Goal: Information Seeking & Learning: Learn about a topic

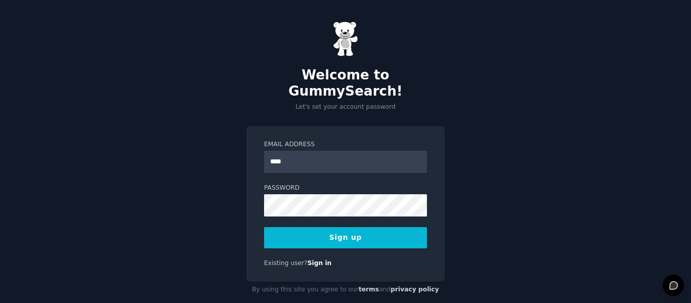
type input "**********"
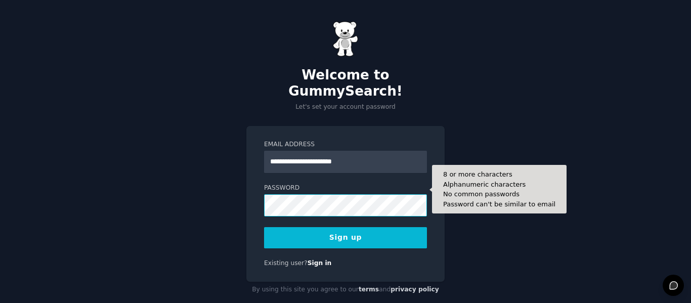
click at [264, 227] on button "Sign up" at bounding box center [345, 237] width 163 height 21
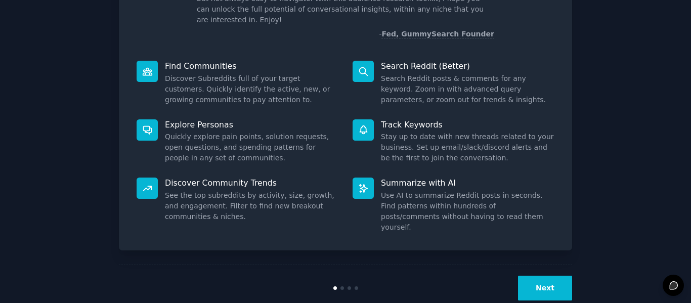
scroll to position [93, 0]
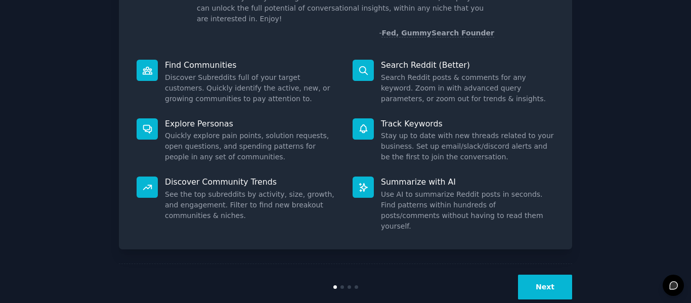
click at [567, 275] on button "Next" at bounding box center [545, 287] width 54 height 25
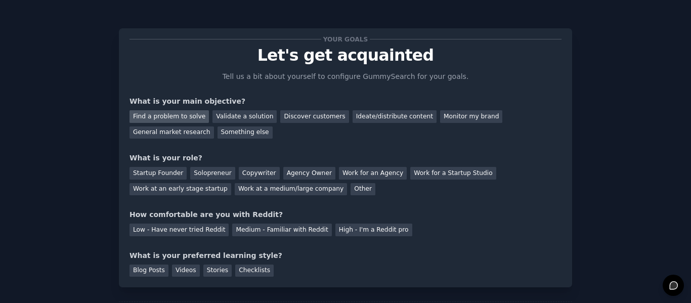
click at [173, 118] on div "Find a problem to solve" at bounding box center [168, 116] width 79 height 13
click at [214, 117] on div "Validate a solution" at bounding box center [244, 116] width 64 height 13
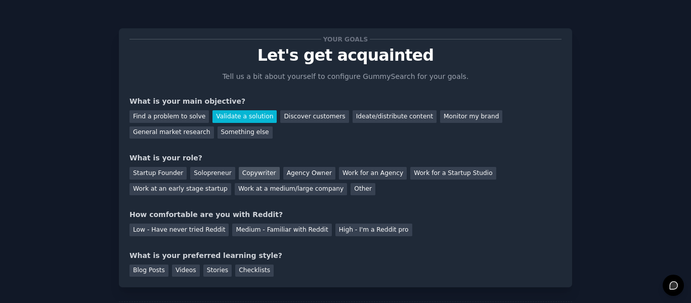
click at [252, 175] on div "Copywriter" at bounding box center [259, 173] width 41 height 13
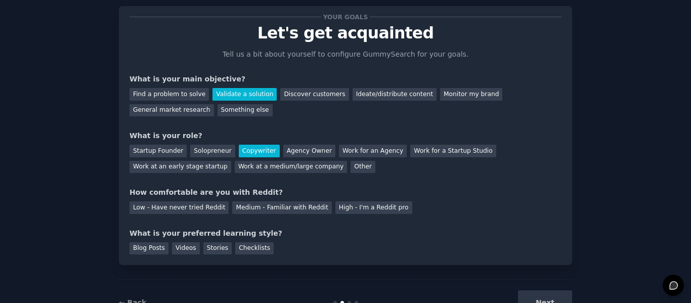
scroll to position [59, 0]
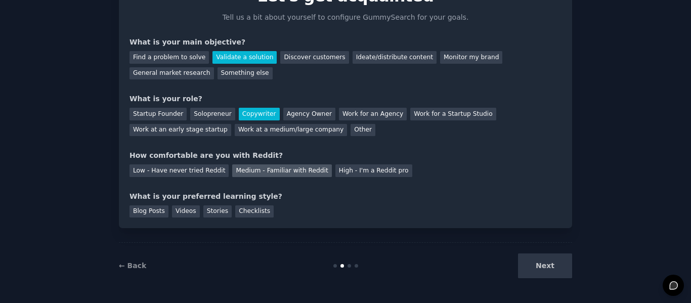
click at [277, 170] on div "Medium - Familiar with Reddit" at bounding box center [281, 170] width 99 height 13
click at [207, 214] on div "Stories" at bounding box center [217, 211] width 28 height 13
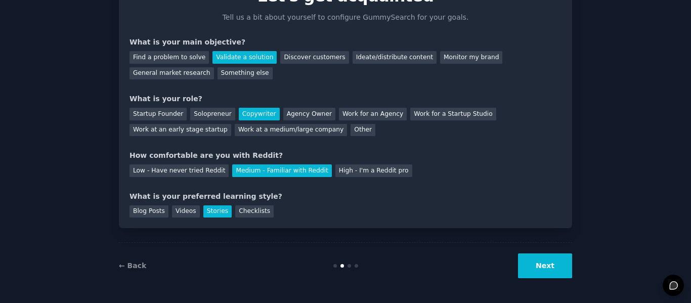
click at [546, 256] on button "Next" at bounding box center [545, 265] width 54 height 25
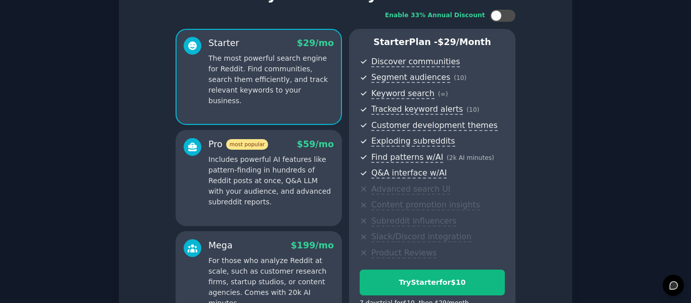
scroll to position [182, 0]
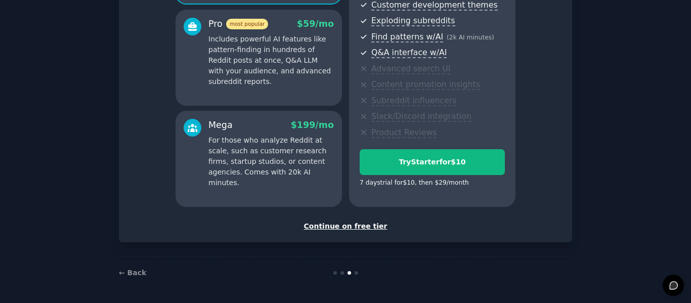
click at [358, 225] on div "Continue on free tier" at bounding box center [345, 226] width 432 height 11
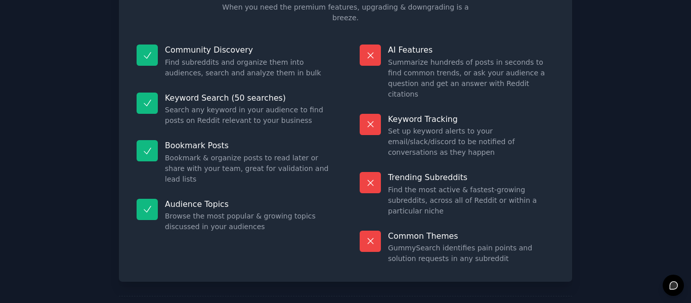
scroll to position [91, 0]
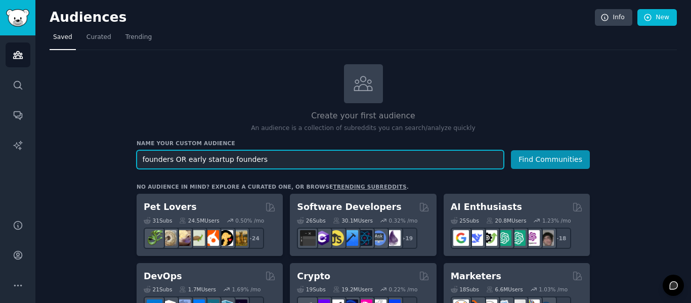
type input "founders OR early startup founders"
click at [511, 150] on button "Find Communities" at bounding box center [550, 159] width 79 height 19
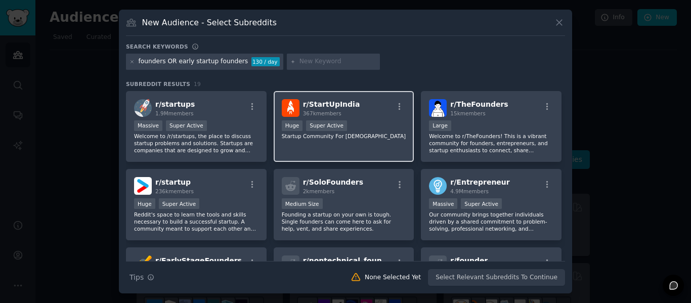
click at [384, 139] on p "Startup Community For [DEMOGRAPHIC_DATA]" at bounding box center [344, 135] width 124 height 7
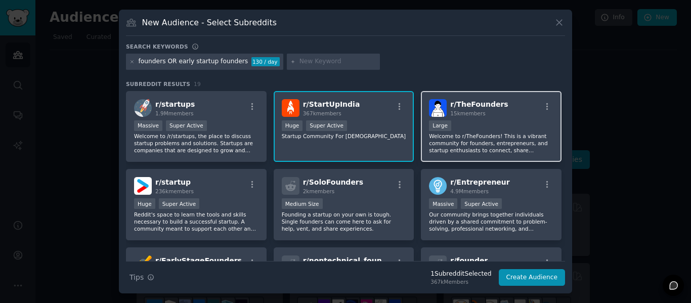
click at [473, 142] on p "Welcome to r/TheFounders! This is a vibrant community for founders, entrepreneu…" at bounding box center [491, 142] width 124 height 21
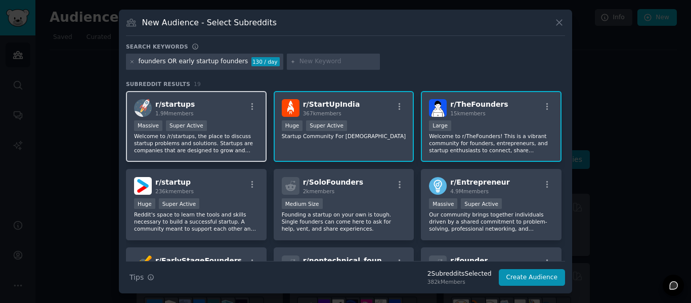
click at [210, 141] on p "Welcome to /r/startups, the place to discuss startup problems and solutions. St…" at bounding box center [196, 142] width 124 height 21
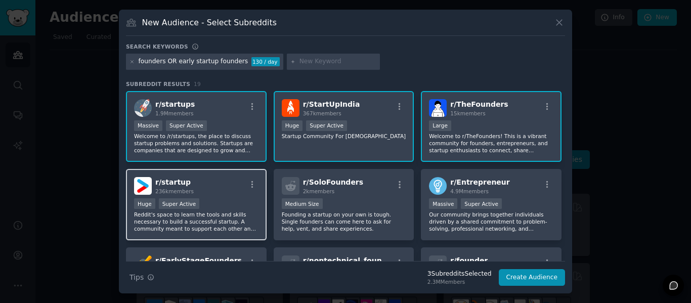
click at [236, 208] on div "Huge Super Active" at bounding box center [196, 204] width 124 height 13
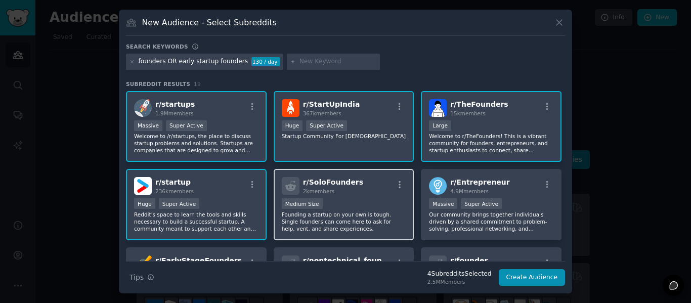
click at [368, 206] on div "1000 - 10,000 members Medium Size" at bounding box center [344, 204] width 124 height 13
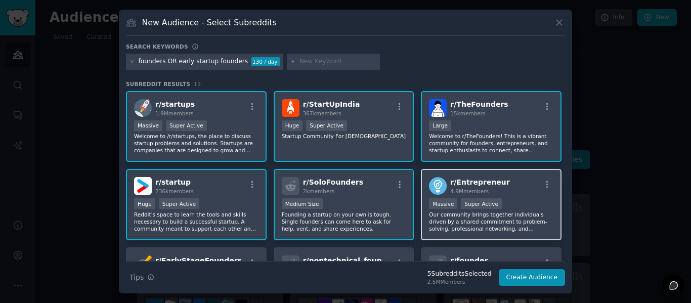
click at [496, 205] on div ">= 95th percentile for submissions / day Massive Super Active" at bounding box center [491, 204] width 124 height 13
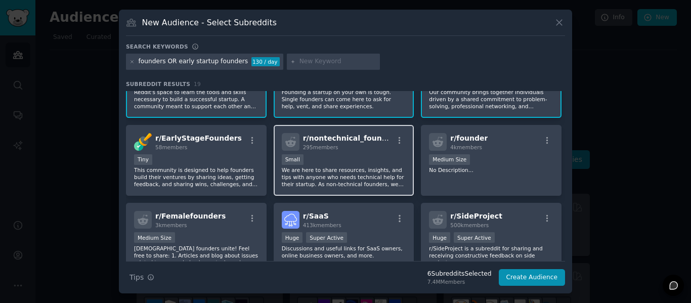
scroll to position [123, 0]
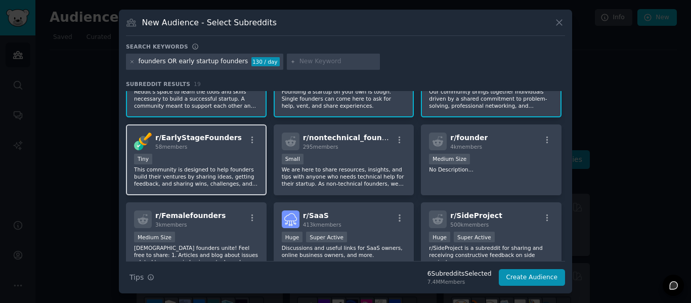
click at [219, 172] on p "This community is designed to help founders build their ventures by sharing ide…" at bounding box center [196, 176] width 124 height 21
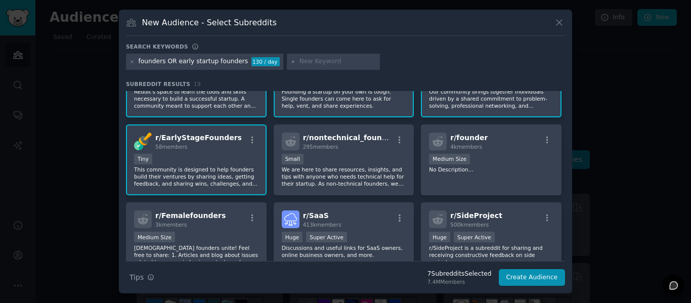
click at [218, 172] on p "This community is designed to help founders build their ventures by sharing ide…" at bounding box center [196, 176] width 124 height 21
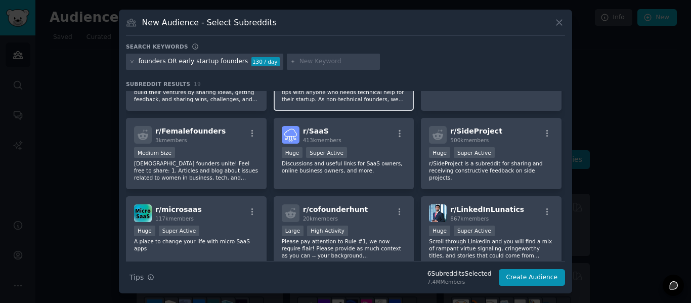
scroll to position [209, 0]
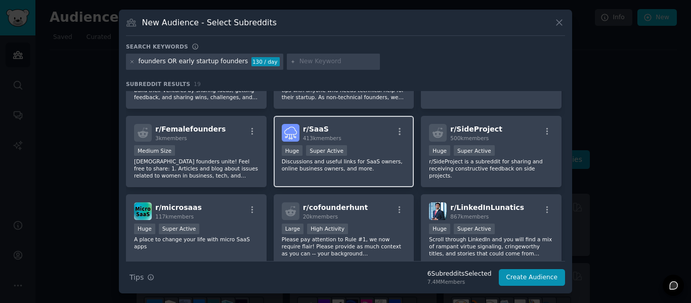
click at [366, 166] on p "Discussions and useful links for SaaS owners, online business owners, and more." at bounding box center [344, 165] width 124 height 14
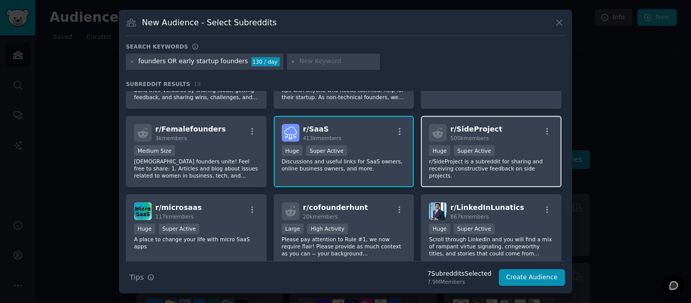
click at [483, 157] on div "Huge Super Active" at bounding box center [491, 151] width 124 height 13
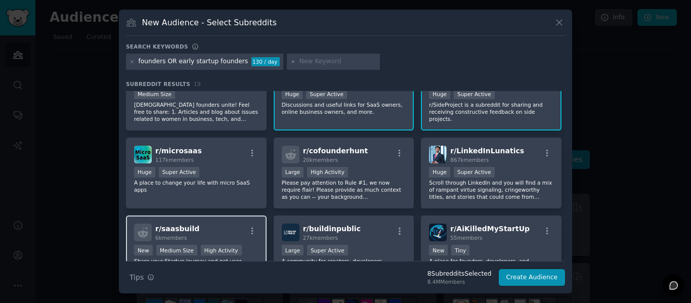
scroll to position [270, 0]
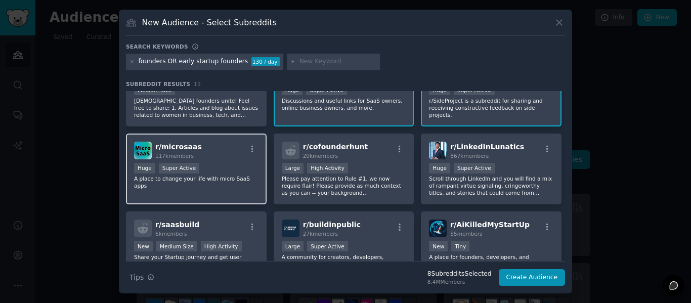
click at [241, 193] on div "r/ microsaas 117k members Huge Super Active A place to change your life with mi…" at bounding box center [196, 168] width 141 height 71
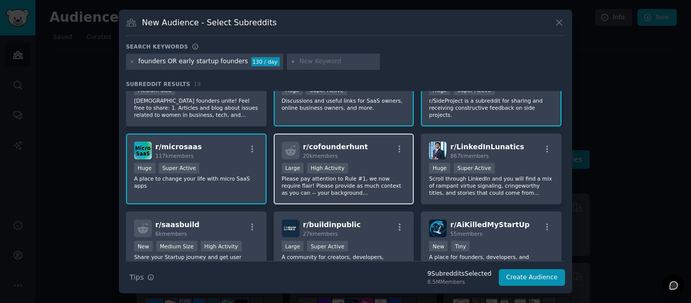
click at [358, 184] on p "Please pay attention to Rule #1, we now require flair! Please provide as much c…" at bounding box center [344, 185] width 124 height 21
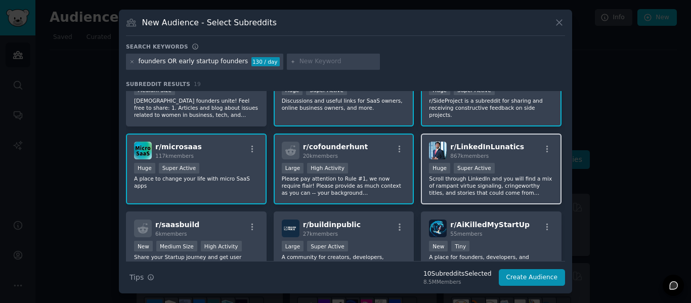
click at [497, 178] on p "Scroll through LinkedIn and you will find a mix of rampant virtue signaling, cr…" at bounding box center [491, 185] width 124 height 21
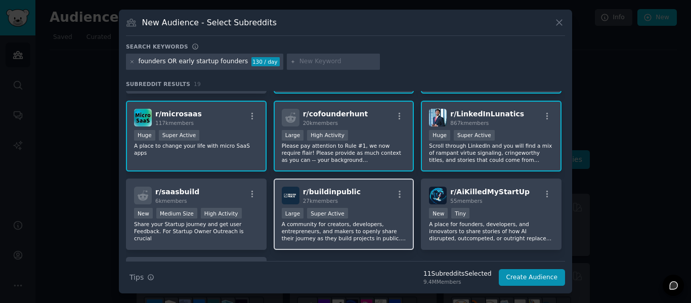
scroll to position [305, 0]
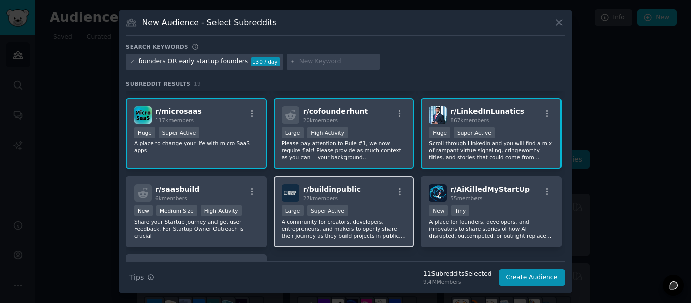
click at [361, 230] on p "A community for creators, developers, entrepreneurs, and makers to openly share…" at bounding box center [344, 228] width 124 height 21
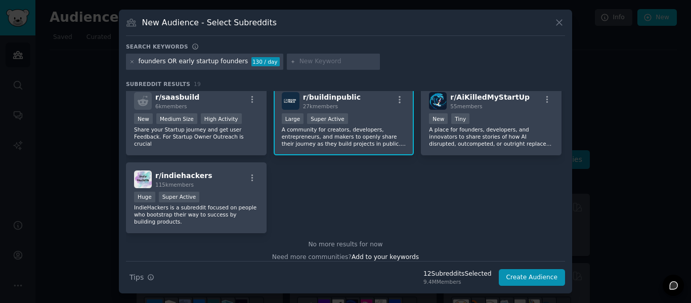
scroll to position [398, 0]
click at [243, 204] on p "IndieHackers is a subreddit focused on people who bootstrap their way to succes…" at bounding box center [196, 213] width 124 height 21
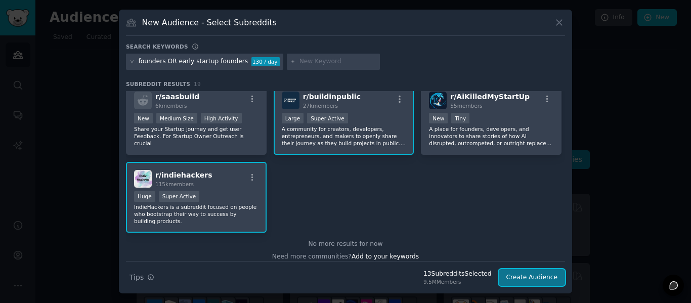
click at [528, 279] on button "Create Audience" at bounding box center [531, 277] width 67 height 17
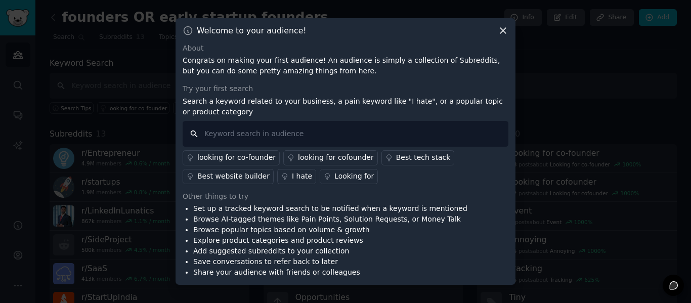
click at [335, 135] on input "text" at bounding box center [345, 134] width 326 height 26
type input "looking for linkedin ghostwriter"
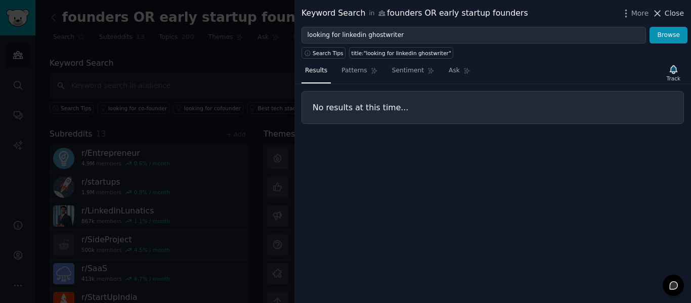
click at [666, 12] on span "Close" at bounding box center [673, 13] width 19 height 11
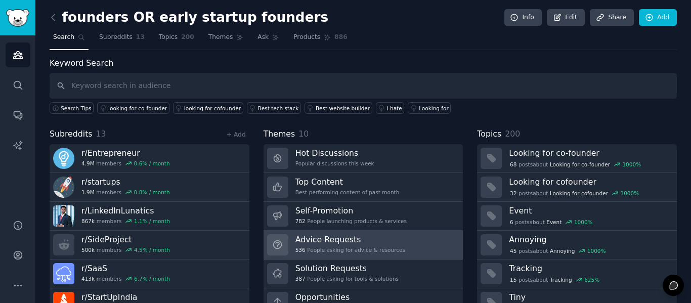
click at [366, 252] on div "536 People asking for advice & resources" at bounding box center [350, 249] width 110 height 7
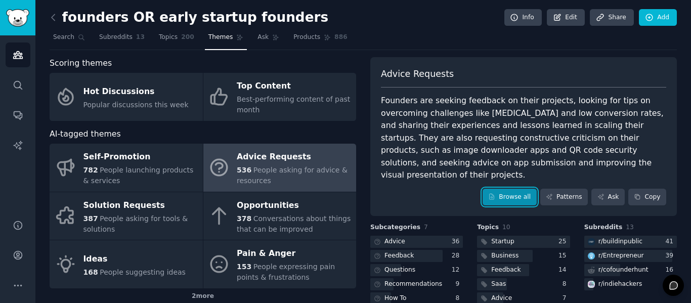
click at [529, 190] on link "Browse all" at bounding box center [509, 197] width 54 height 17
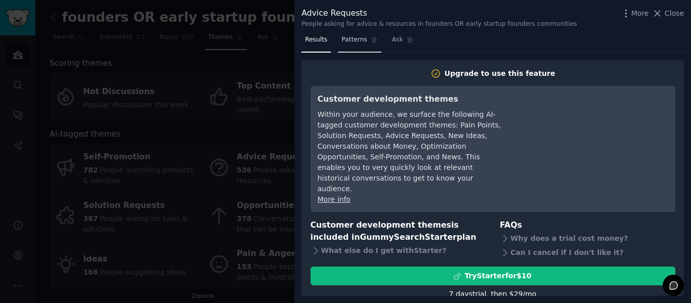
click at [341, 43] on span "Patterns" at bounding box center [353, 39] width 25 height 9
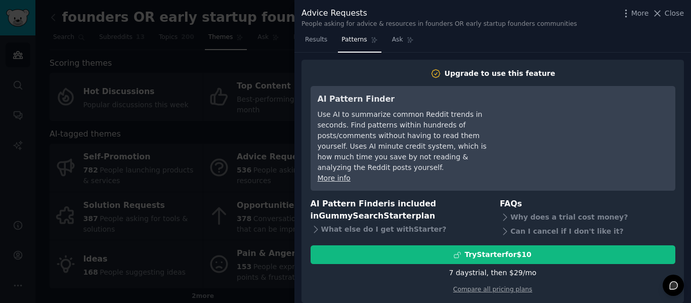
click at [279, 40] on div at bounding box center [345, 151] width 691 height 303
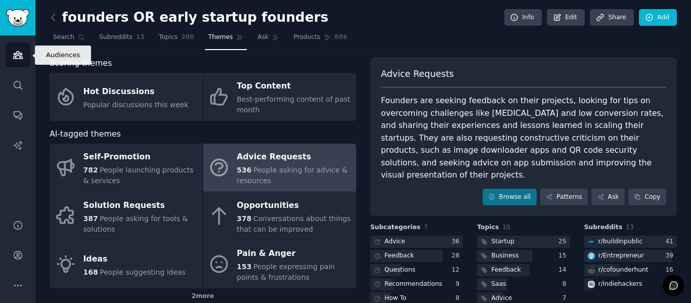
click at [17, 61] on link "Audiences" at bounding box center [18, 54] width 25 height 25
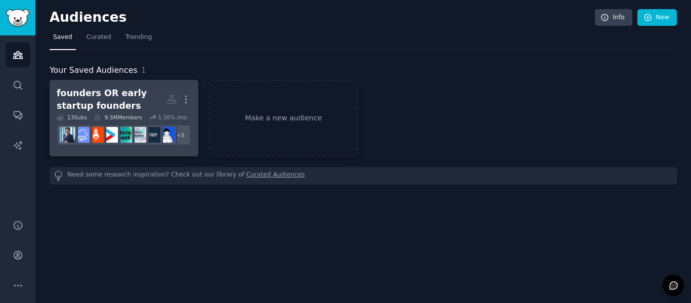
click at [118, 102] on div "founders OR early startup founders" at bounding box center [112, 99] width 110 height 25
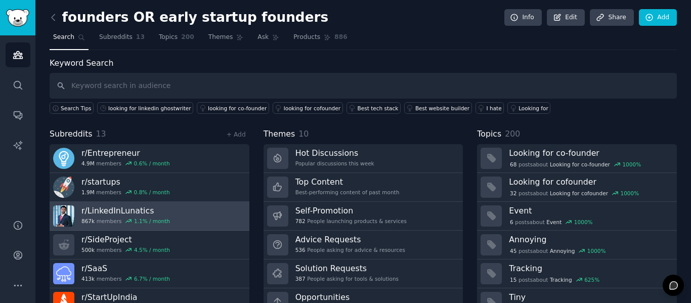
click at [115, 219] on div "867k members 1.1 % / month" at bounding box center [125, 220] width 88 height 7
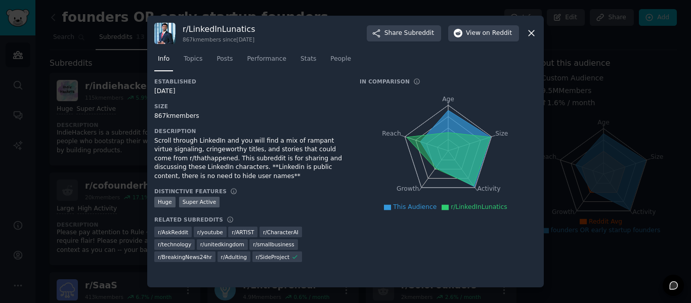
click at [529, 32] on icon at bounding box center [531, 33] width 11 height 11
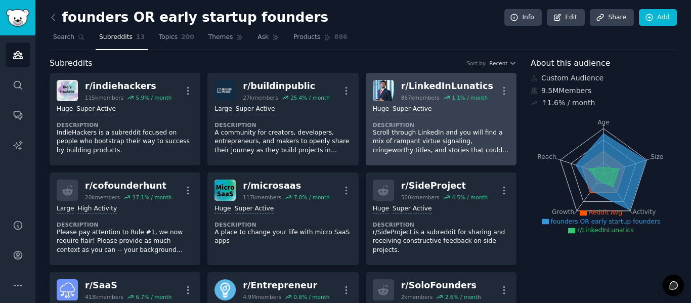
click at [454, 117] on div "Huge Super Active Description Scroll through LinkedIn and you will find a mix o…" at bounding box center [441, 129] width 136 height 57
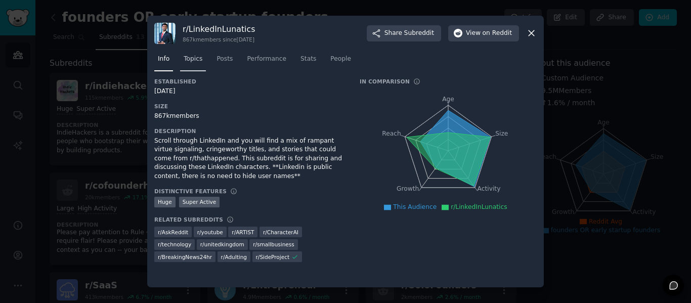
click at [196, 57] on span "Topics" at bounding box center [193, 59] width 19 height 9
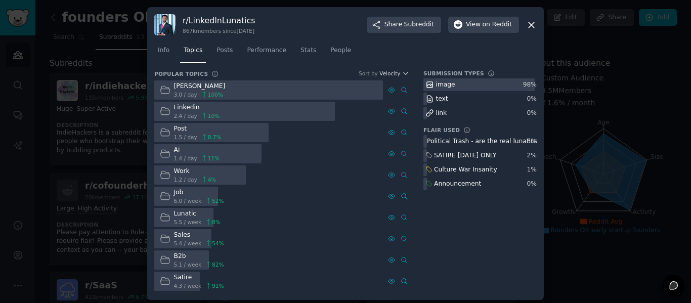
click at [223, 111] on div at bounding box center [244, 112] width 180 height 20
click at [219, 53] on span "Posts" at bounding box center [224, 50] width 16 height 9
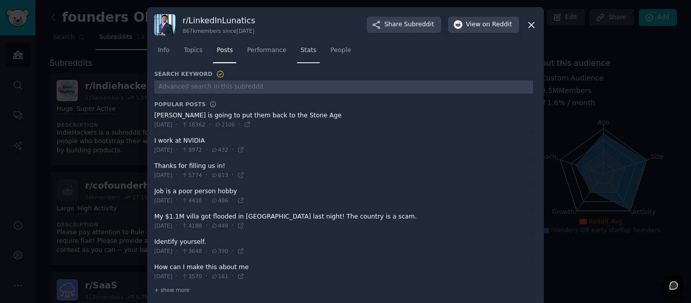
click at [300, 54] on span "Stats" at bounding box center [308, 50] width 16 height 9
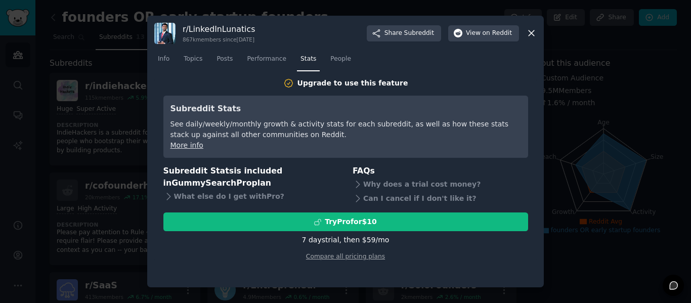
click at [530, 31] on icon at bounding box center [531, 33] width 11 height 11
